Goal: Task Accomplishment & Management: Use online tool/utility

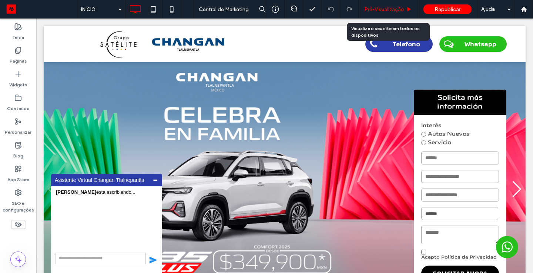
click at [393, 7] on span "Pré-Visualizaçāo" at bounding box center [384, 9] width 40 height 6
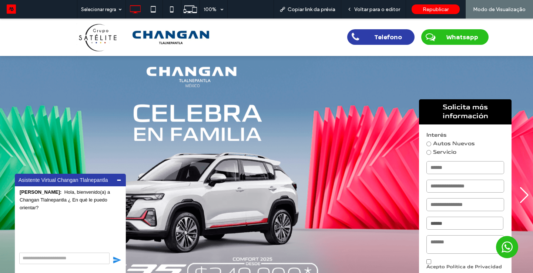
click at [509, 81] on img "1 / 6" at bounding box center [266, 195] width 533 height 280
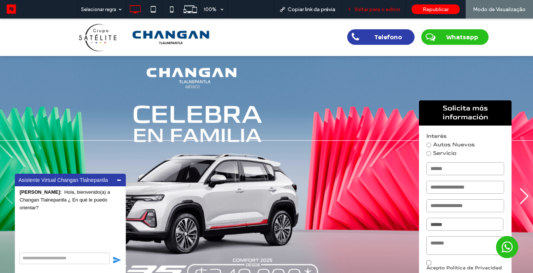
click at [394, 7] on span "Voltar para o editor" at bounding box center [377, 9] width 46 height 6
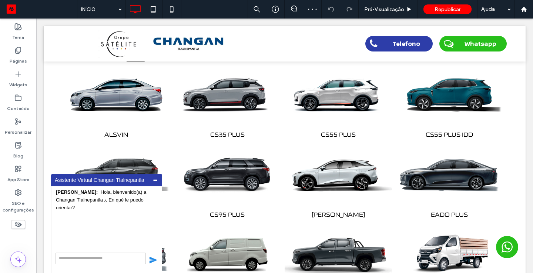
scroll to position [183, 0]
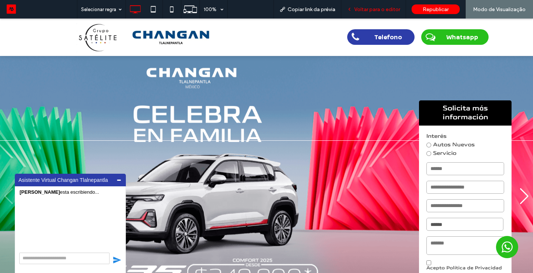
click at [392, 8] on span "Voltar para o editor" at bounding box center [377, 9] width 46 height 6
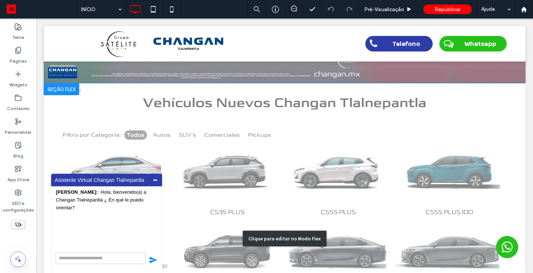
scroll to position [229, 0]
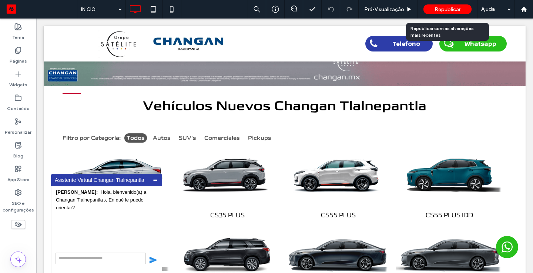
click at [439, 10] on span "Republicar" at bounding box center [447, 9] width 26 height 6
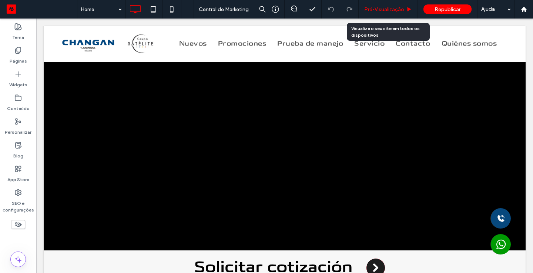
click at [383, 11] on span "Pré-Visualizaçāo" at bounding box center [384, 9] width 40 height 6
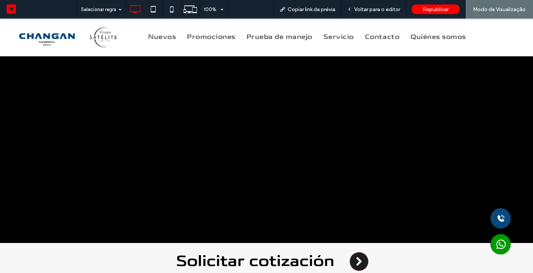
click at [517, 131] on div at bounding box center [266, 86] width 533 height 313
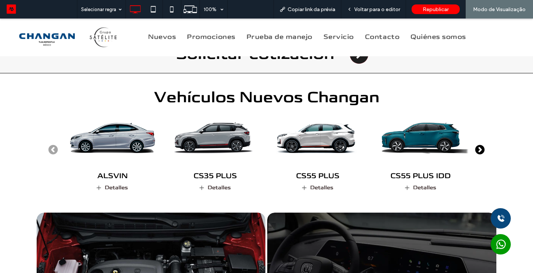
scroll to position [296, 0]
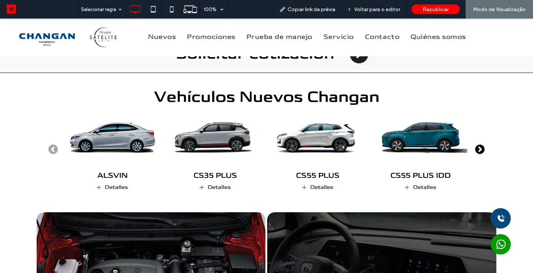
click at [482, 147] on icon "Next slide" at bounding box center [479, 148] width 9 height 9
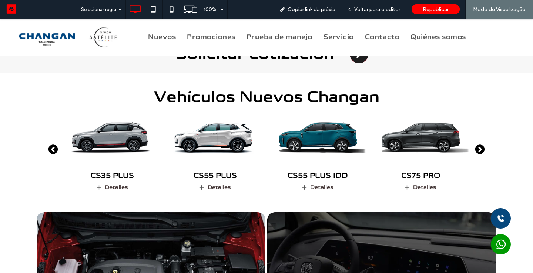
click at [482, 148] on icon "Next slide" at bounding box center [479, 148] width 9 height 9
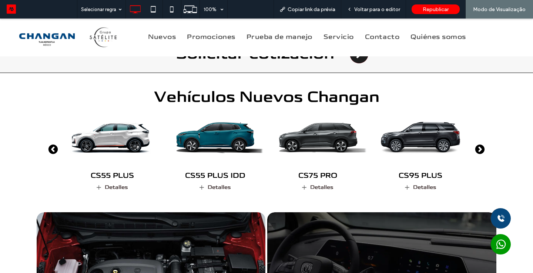
click at [482, 148] on icon "Next slide" at bounding box center [479, 148] width 9 height 9
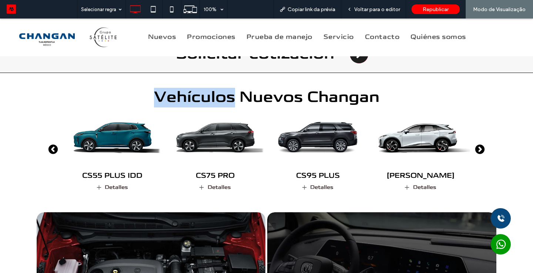
click at [482, 148] on icon "Next slide" at bounding box center [479, 148] width 9 height 9
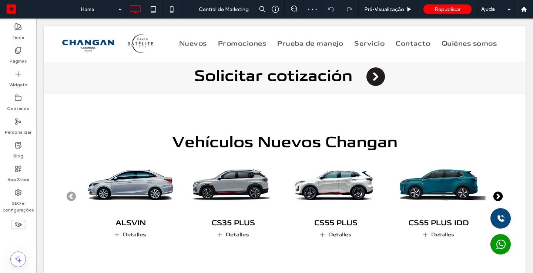
scroll to position [281, 0]
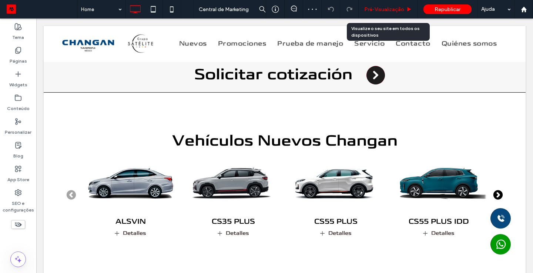
click at [377, 9] on span "Pré-Visualizaçāo" at bounding box center [384, 9] width 40 height 6
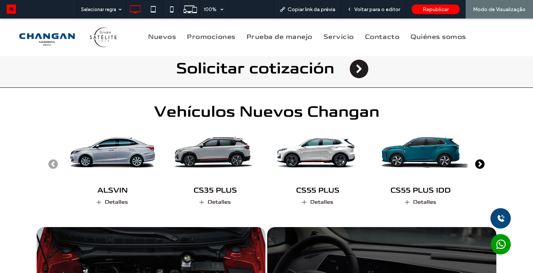
click at [479, 160] on icon "Next slide" at bounding box center [479, 163] width 9 height 9
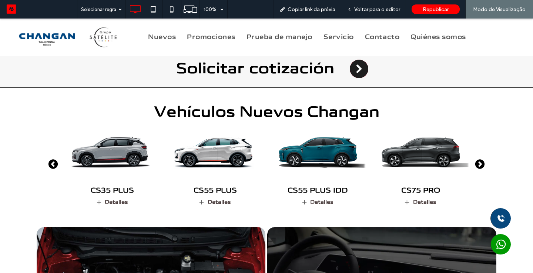
click at [479, 160] on icon "Next slide" at bounding box center [479, 163] width 9 height 9
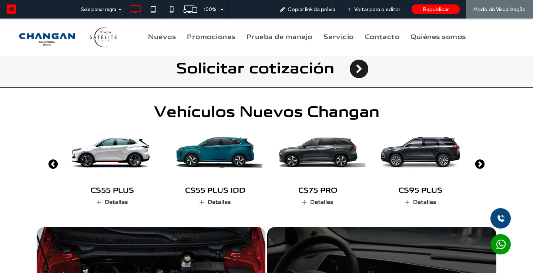
click at [479, 160] on icon "Next slide" at bounding box center [479, 163] width 9 height 9
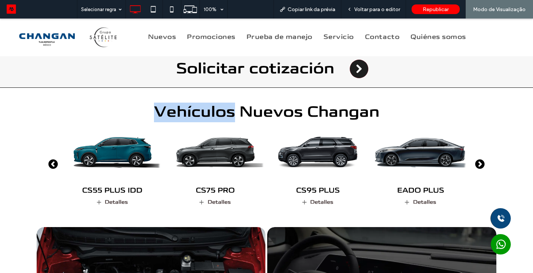
click at [479, 160] on icon "Next slide" at bounding box center [479, 163] width 9 height 9
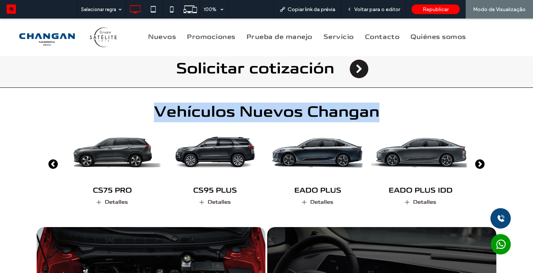
click at [479, 160] on icon "Next slide" at bounding box center [479, 163] width 9 height 9
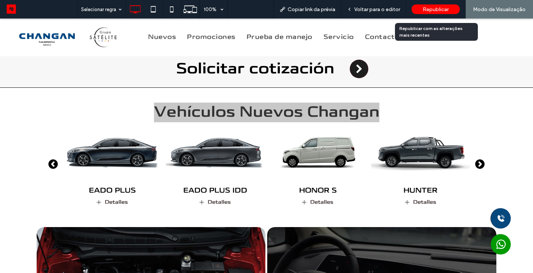
click at [422, 10] on div "Republicar" at bounding box center [435, 9] width 48 height 10
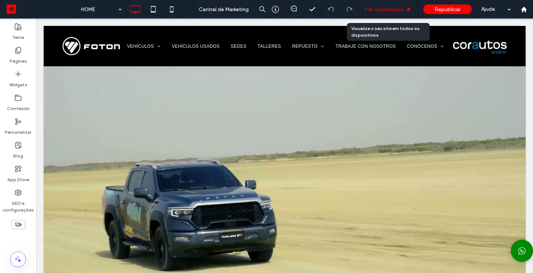
click at [389, 9] on span "Pré-Visualizaçāo" at bounding box center [384, 9] width 40 height 6
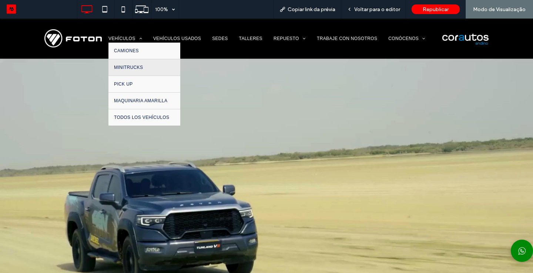
drag, startPoint x: 138, startPoint y: 68, endPoint x: 138, endPoint y: 86, distance: 18.5
click at [138, 68] on span "MINITRUCKS" at bounding box center [128, 67] width 29 height 5
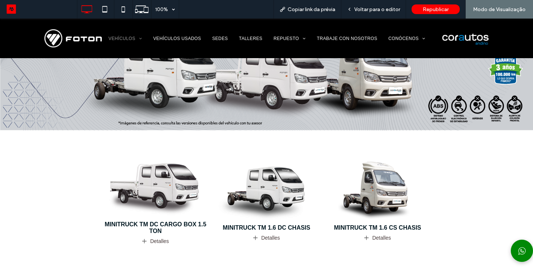
scroll to position [89, 0]
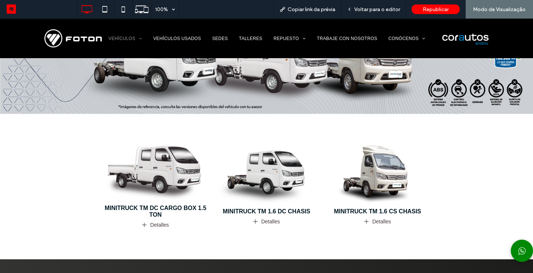
click at [168, 172] on img at bounding box center [155, 169] width 113 height 71
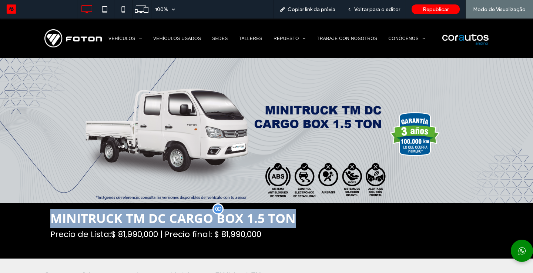
drag, startPoint x: 45, startPoint y: 218, endPoint x: 291, endPoint y: 217, distance: 246.4
click at [291, 219] on div "MINITRUCK TM DC CARGO BOX 1.5 TON Precio de Lista:$ 81,990,000 | Precio final: …" at bounding box center [266, 230] width 444 height 55
copy span "MINITRUCK TM DC CARGO BOX 1.5 TON"
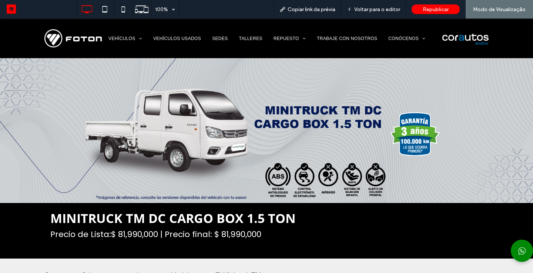
click at [121, 33] on div "VEHÍCULOS CAMIONES MINITRUCKS PICK UP MAQUINARIA AMARILLA TODOS LOS VEHÍCULOS V…" at bounding box center [272, 38] width 339 height 31
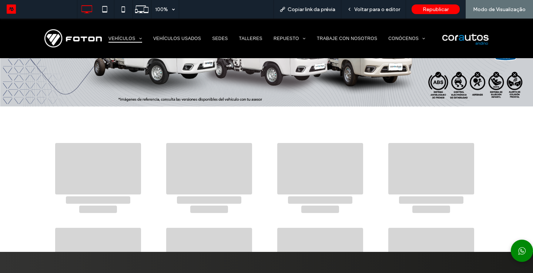
scroll to position [96, 0]
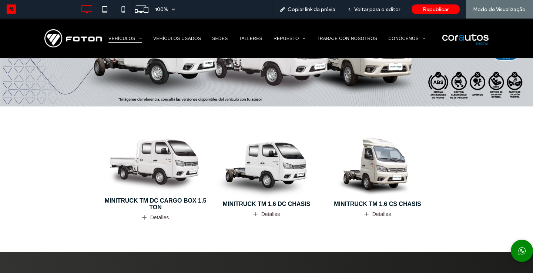
drag, startPoint x: 269, startPoint y: 182, endPoint x: 269, endPoint y: 164, distance: 18.5
click at [269, 164] on img at bounding box center [266, 165] width 113 height 71
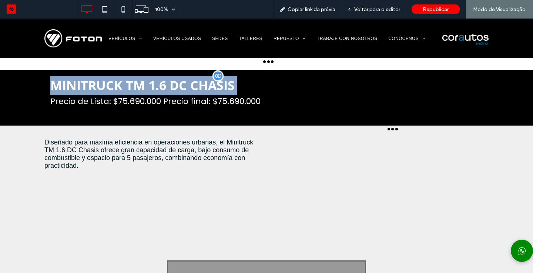
drag, startPoint x: 42, startPoint y: 84, endPoint x: 257, endPoint y: 81, distance: 214.9
click at [257, 81] on div "MINITRUCK TM 1.6 DC CHASIS Precio de Lista: $75.690.000 Precio final: $75.690.0…" at bounding box center [266, 97] width 533 height 55
copy h1 "MINITRUCK TM 1.6 DC CHASIS"
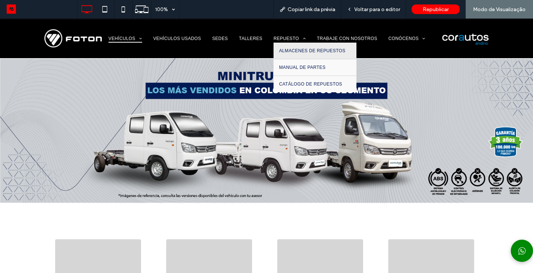
scroll to position [104, 0]
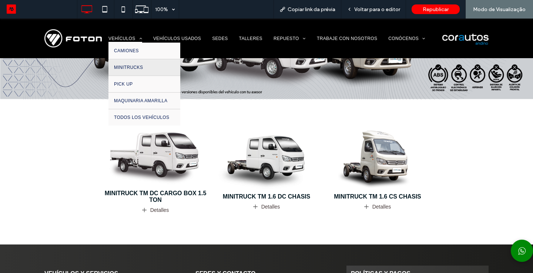
click at [129, 65] on span "MINITRUCKS" at bounding box center [128, 67] width 29 height 5
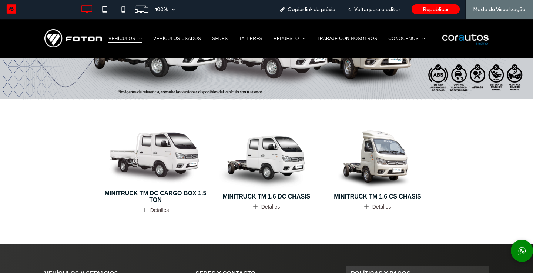
click at [366, 142] on div at bounding box center [266, 136] width 533 height 273
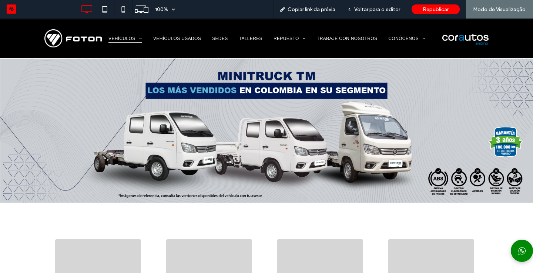
scroll to position [0, 0]
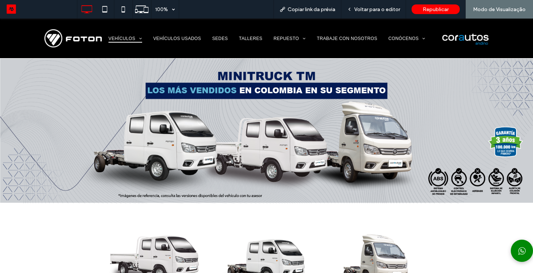
click at [368, 226] on div "MINITRUCK TM DC CARGO BOX 1.5 TON Detalles MINITRUCK TM 1.6 DC CHASIS Detalles …" at bounding box center [266, 270] width 444 height 92
click at [383, 243] on img at bounding box center [377, 261] width 113 height 71
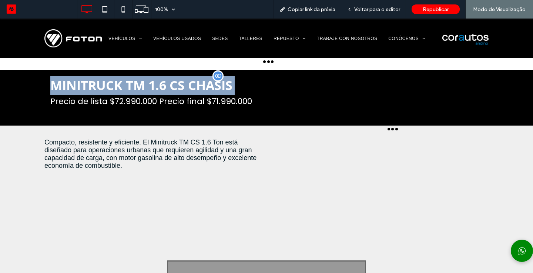
drag, startPoint x: 43, startPoint y: 82, endPoint x: 240, endPoint y: 83, distance: 197.2
click at [240, 83] on div "MINITRUCK TM 1.6 CS CHASIS Precio de lista $72.990.000 Precio final $71.990.000" at bounding box center [266, 97] width 533 height 55
copy h1 "MINITRUCK TM 1.6 CS CHASIS"
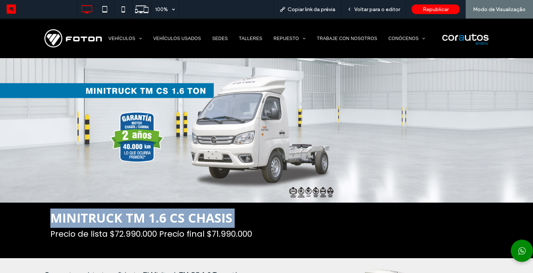
click at [330, 162] on img at bounding box center [266, 130] width 533 height 144
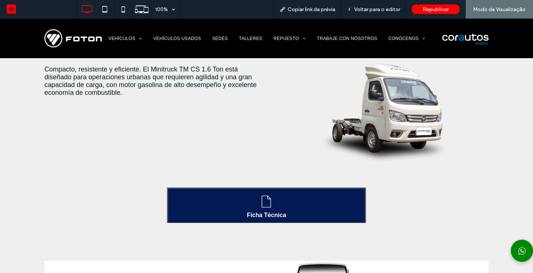
scroll to position [222, 0]
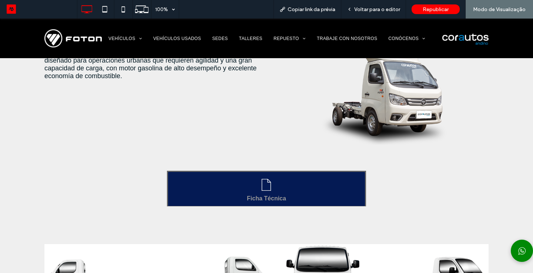
click at [295, 178] on link "Ficha Técnica" at bounding box center [266, 189] width 197 height 34
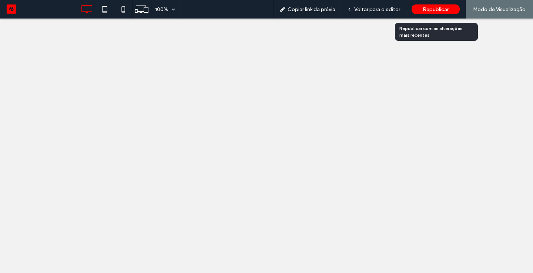
click at [445, 10] on span "Republicar" at bounding box center [435, 9] width 26 height 6
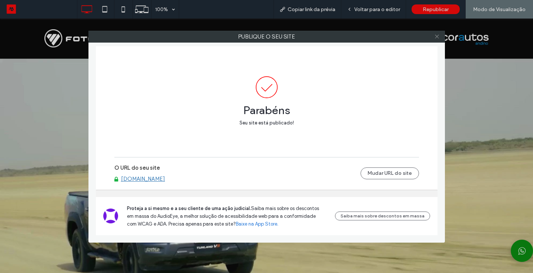
click at [439, 34] on icon at bounding box center [437, 37] width 6 height 6
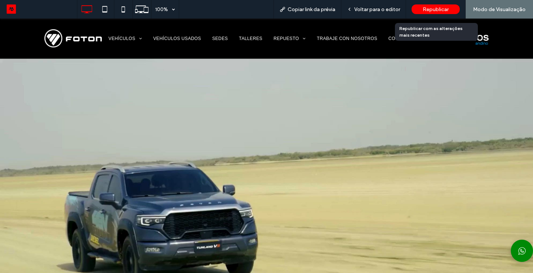
click at [439, 10] on span "Republicar" at bounding box center [435, 9] width 26 height 6
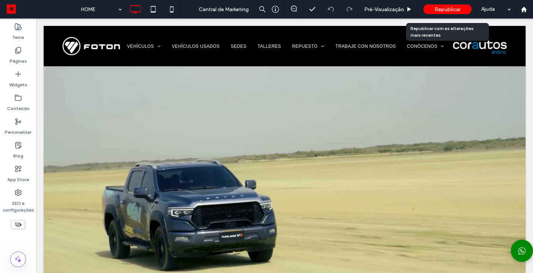
click at [450, 10] on span "Republicar" at bounding box center [447, 9] width 26 height 6
click at [447, 11] on span "Republicar" at bounding box center [447, 9] width 26 height 6
click at [452, 7] on span "Republicar" at bounding box center [447, 9] width 26 height 6
